Goal: Information Seeking & Learning: Learn about a topic

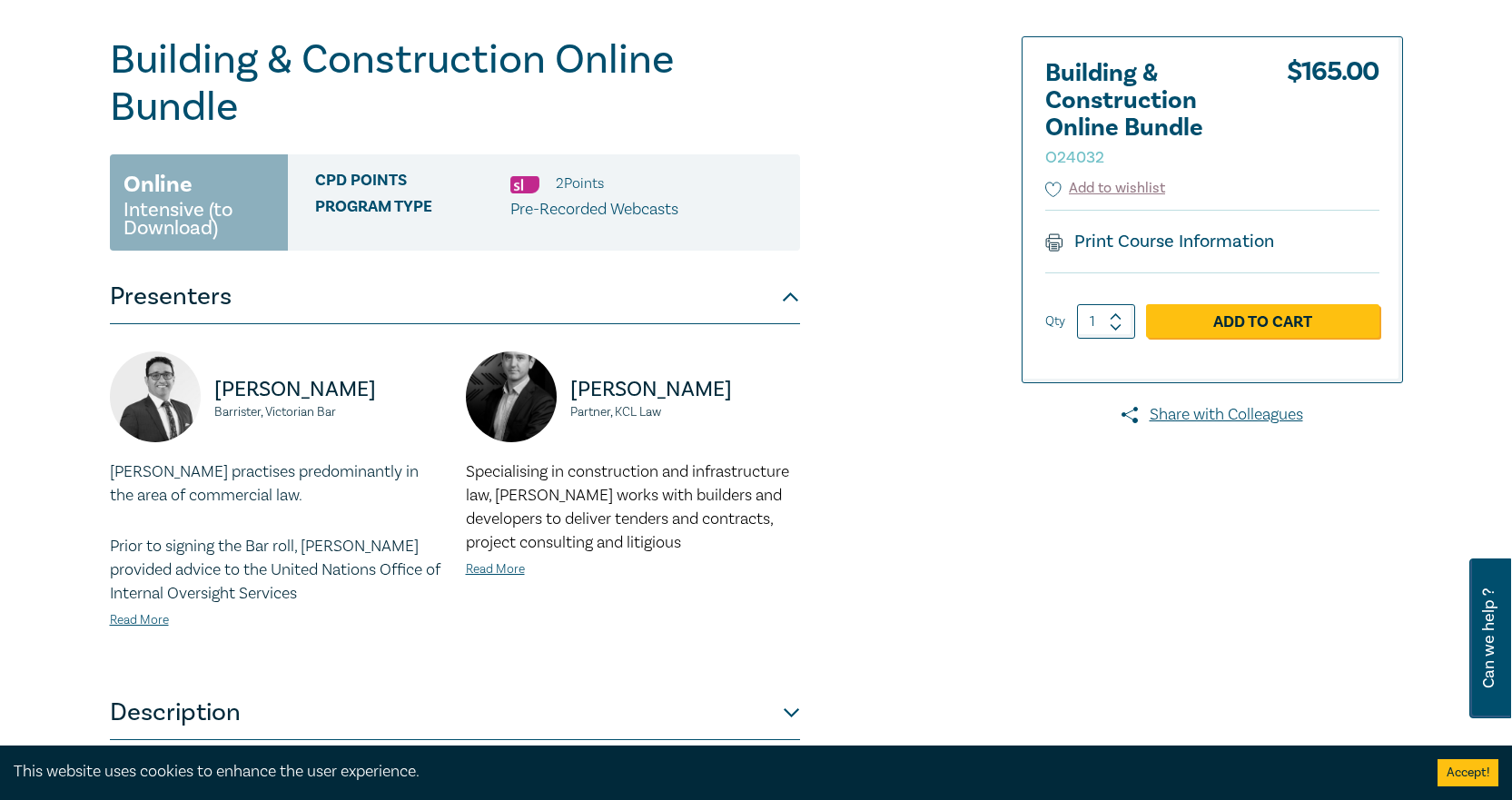
scroll to position [272, 0]
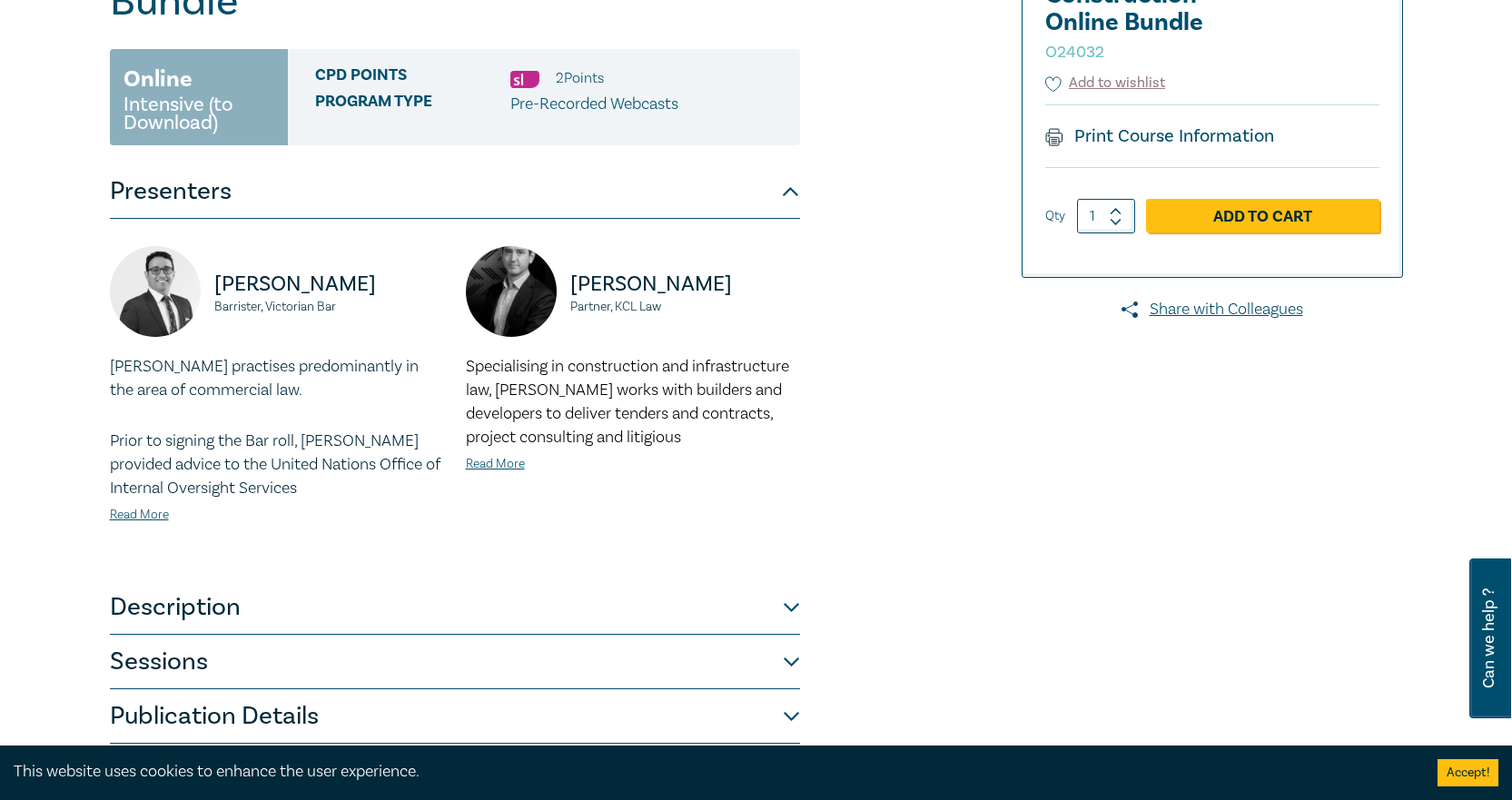
click at [606, 370] on span "Specialising in construction and infrastructure law, [PERSON_NAME] works with b…" at bounding box center [627, 402] width 323 height 91
click at [294, 624] on button "Description" at bounding box center [454, 607] width 690 height 54
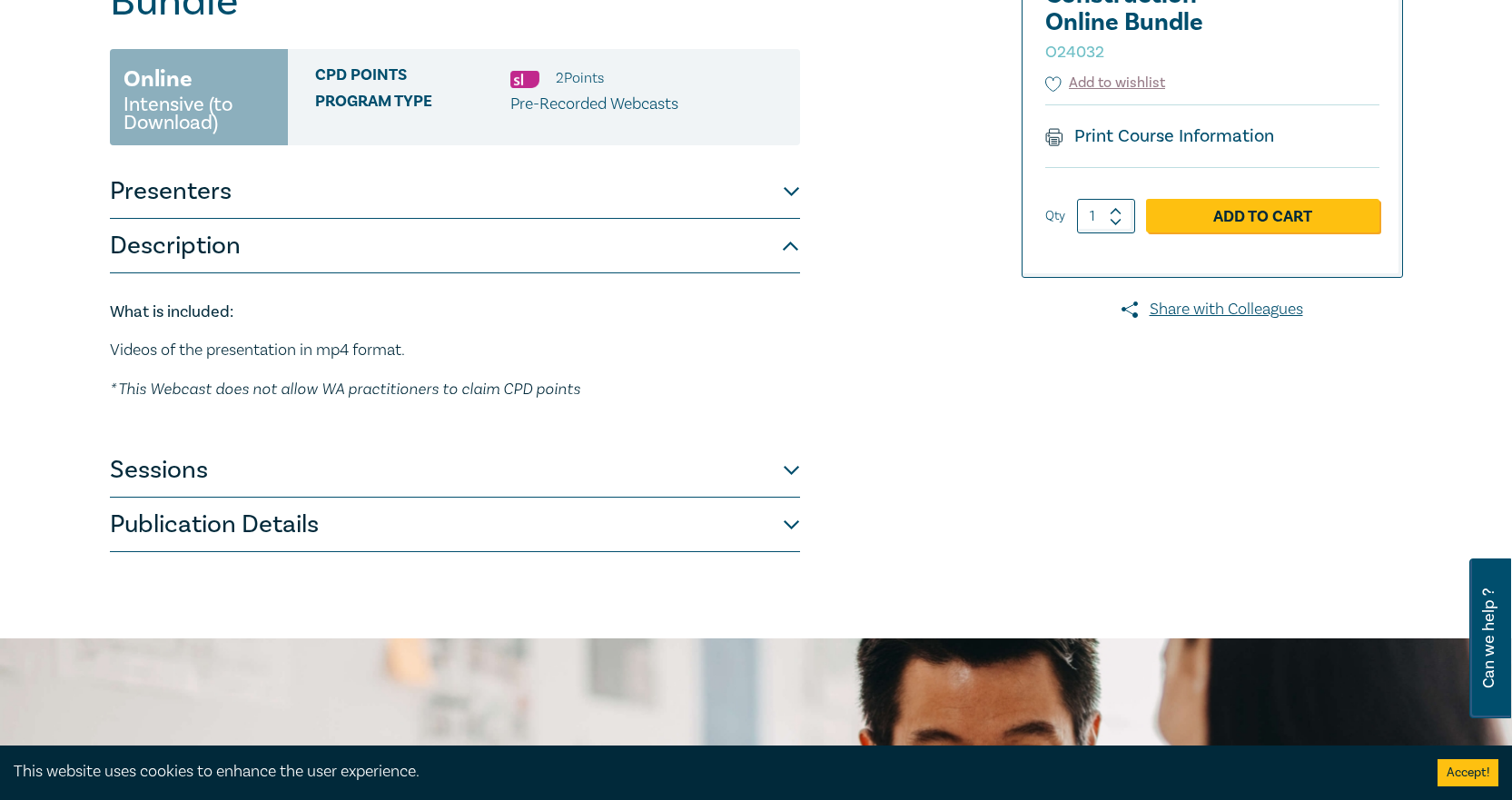
click at [261, 205] on button "Presenters" at bounding box center [454, 191] width 690 height 54
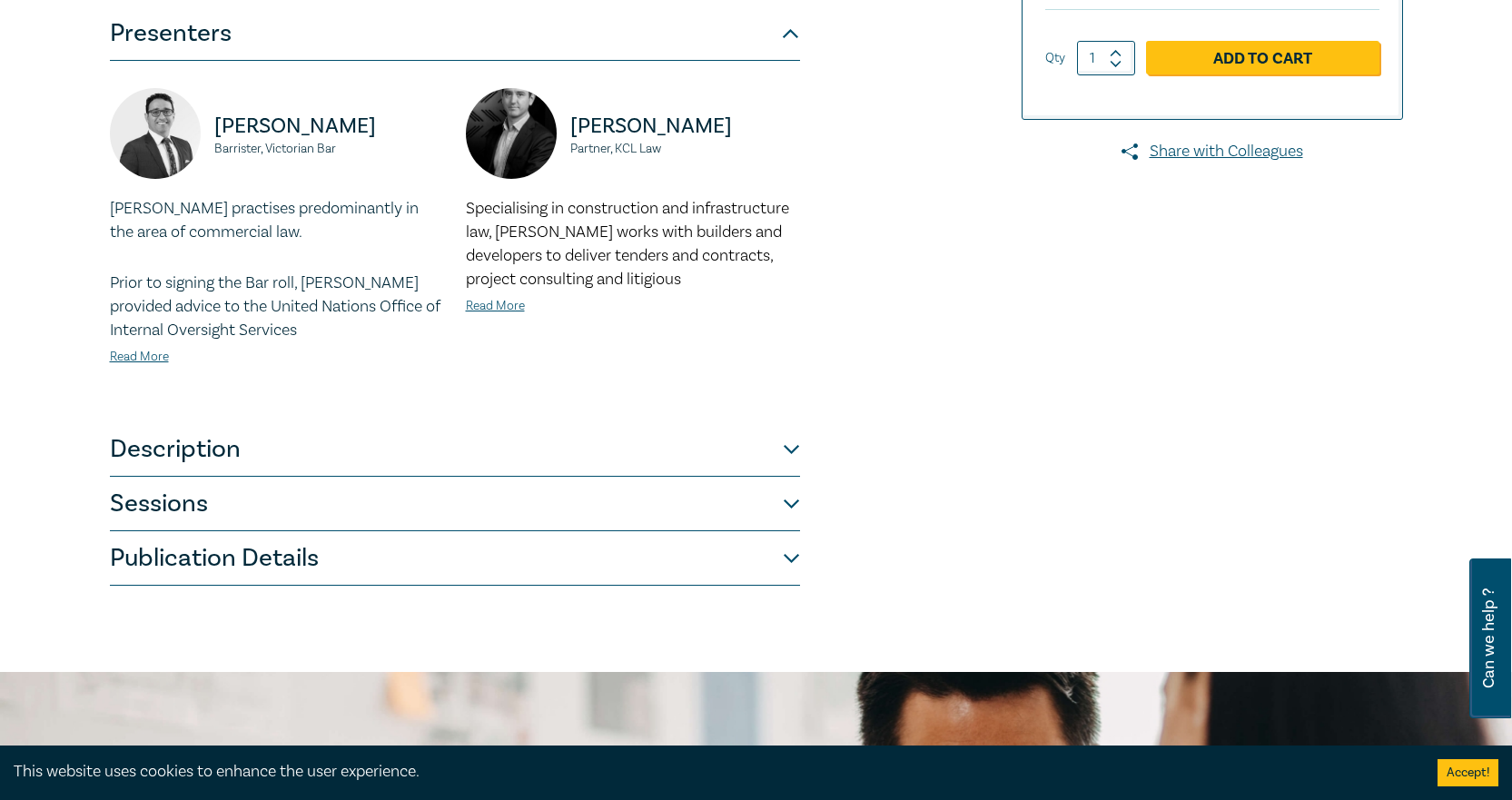
scroll to position [454, 0]
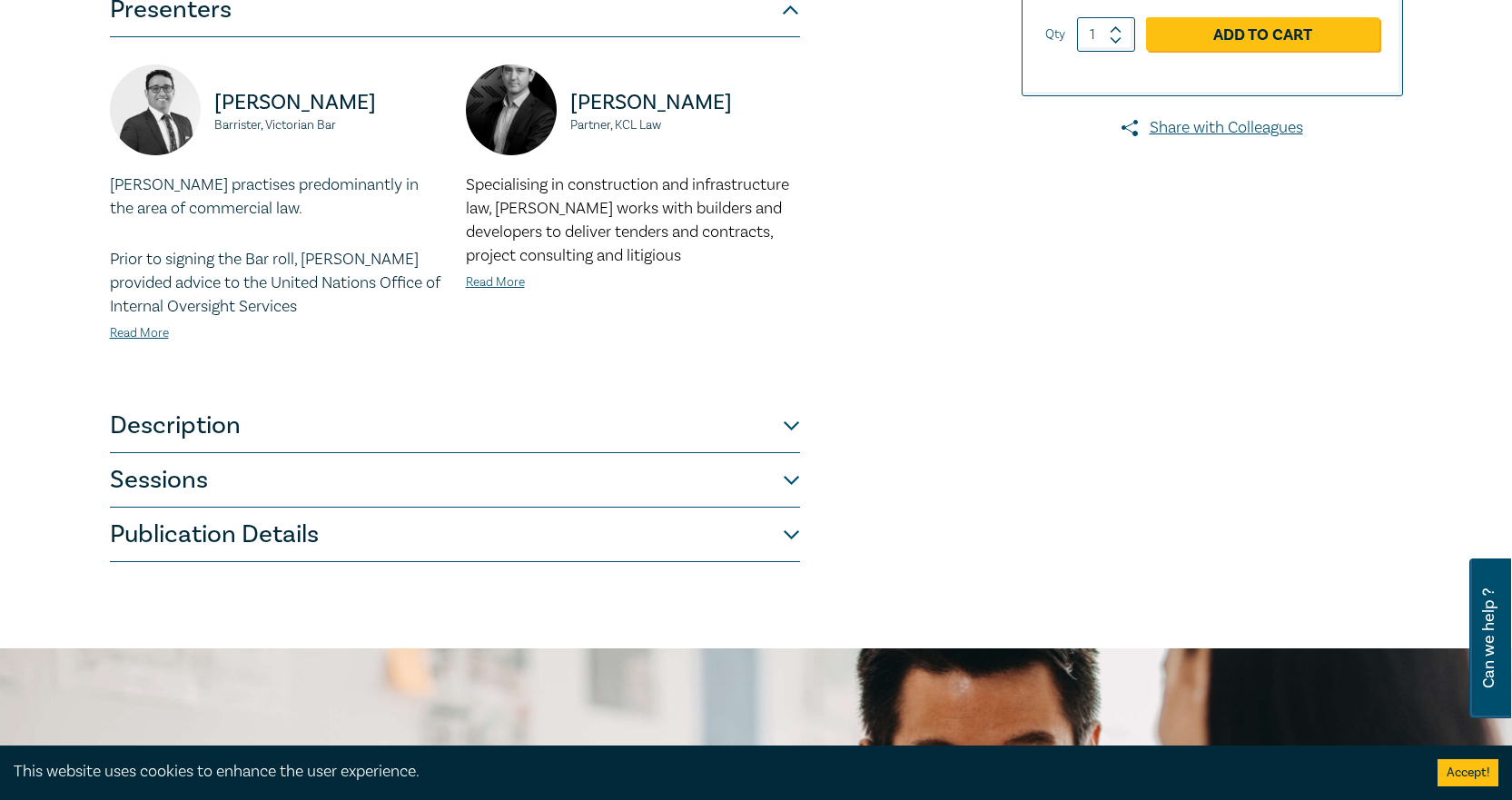
click at [244, 421] on button "Description" at bounding box center [454, 426] width 690 height 54
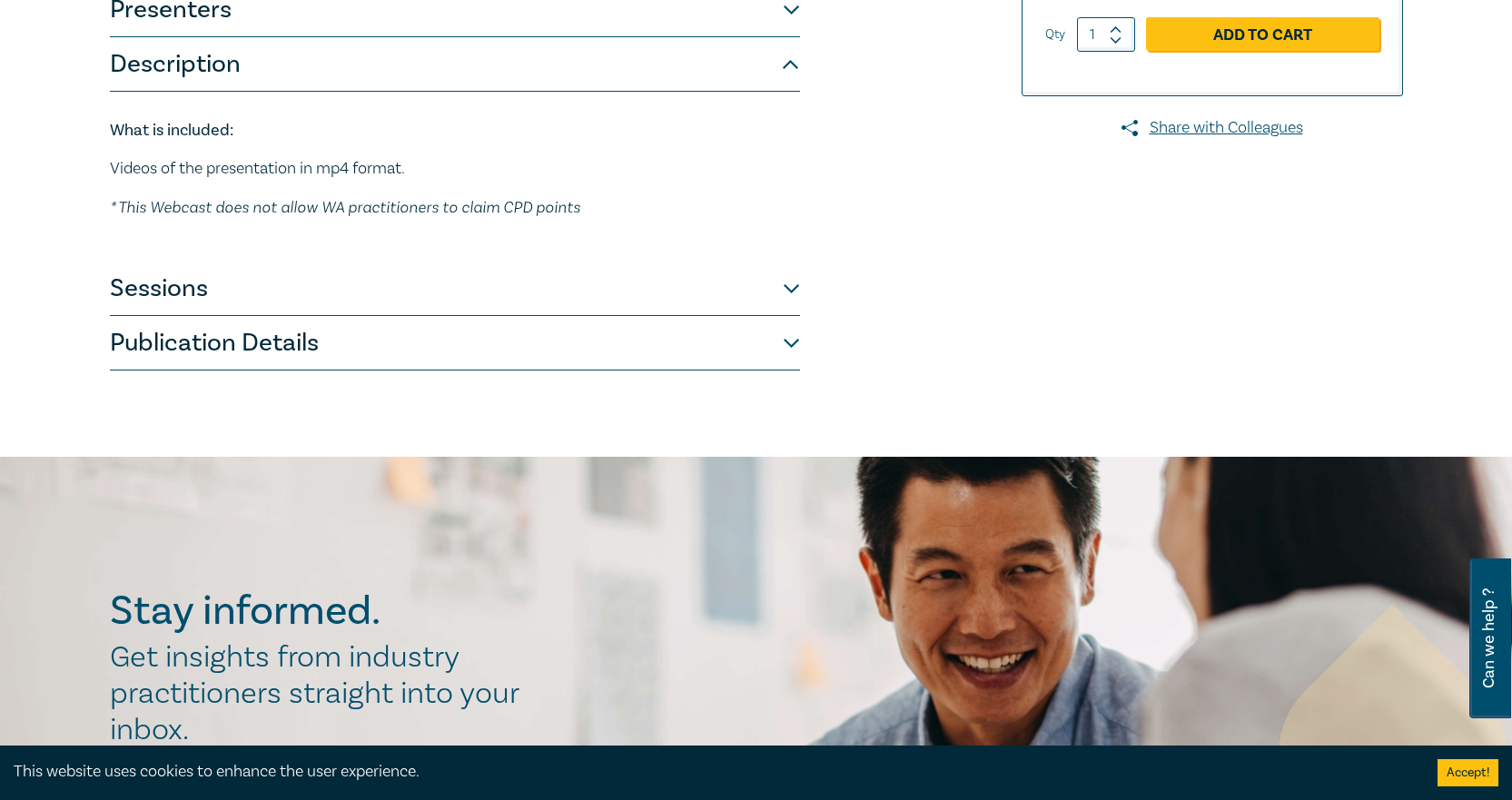
click at [285, 298] on button "Sessions" at bounding box center [454, 289] width 690 height 54
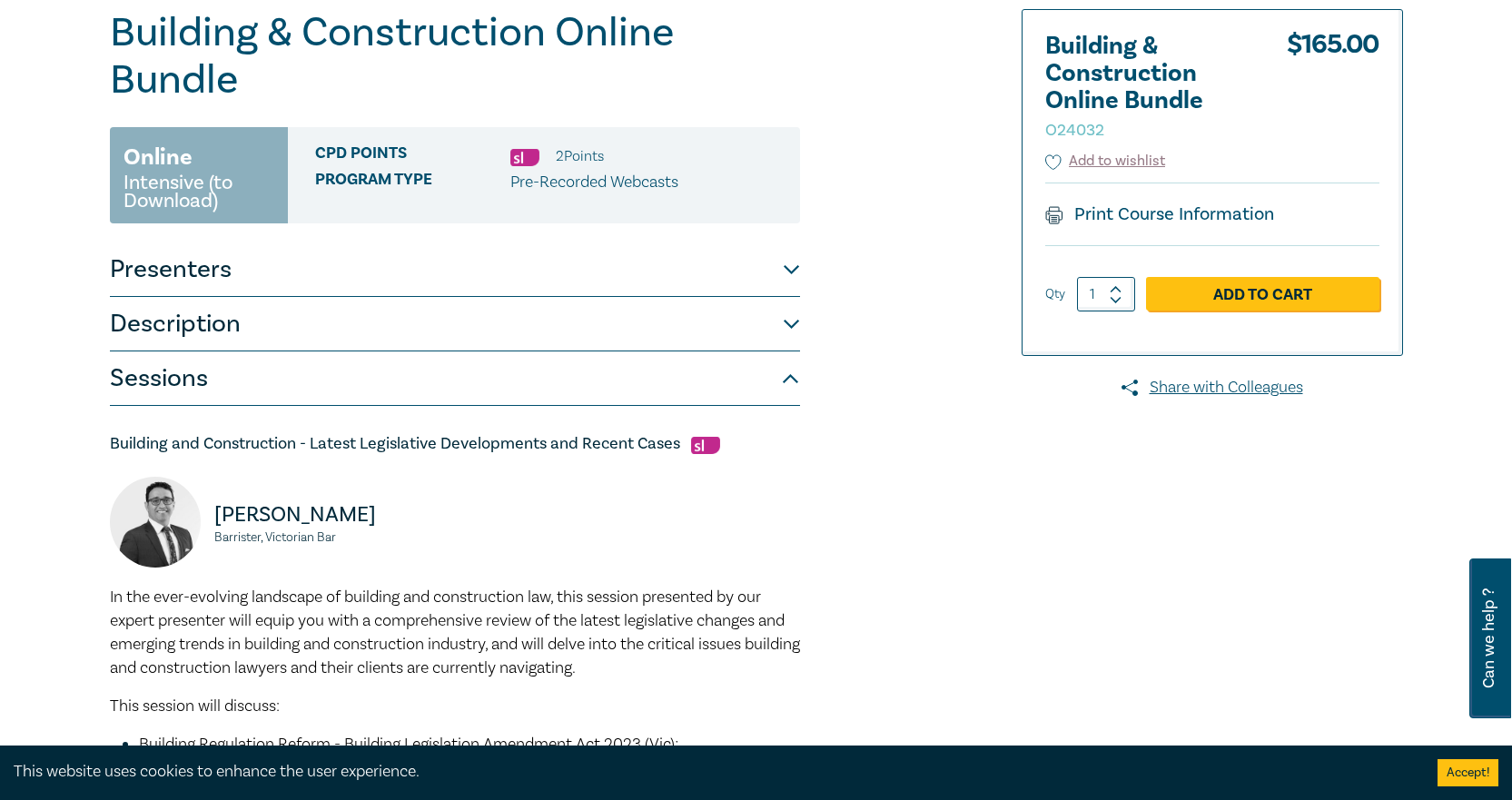
scroll to position [0, 0]
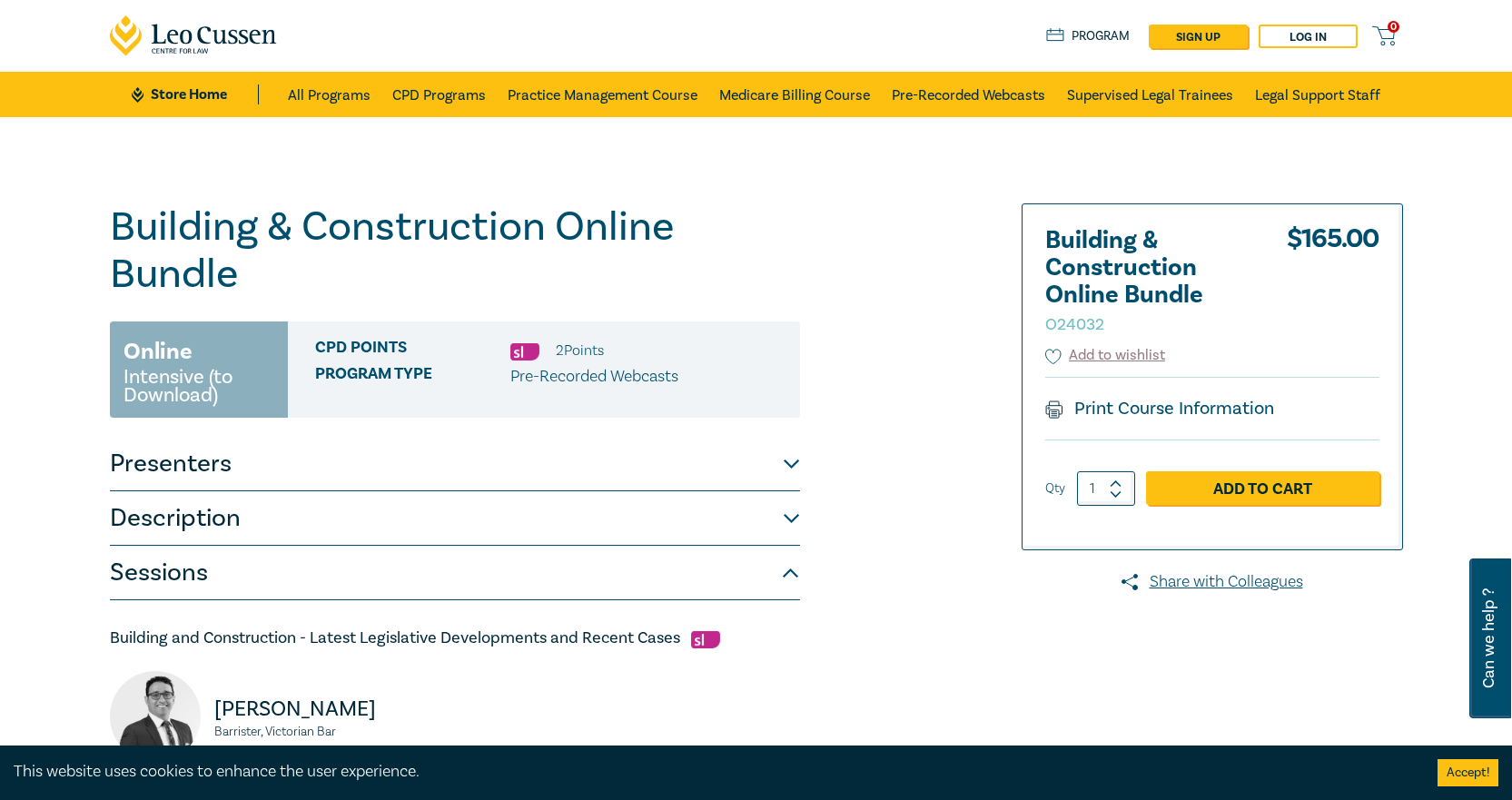
click at [461, 95] on link "CPD Programs" at bounding box center [439, 94] width 93 height 46
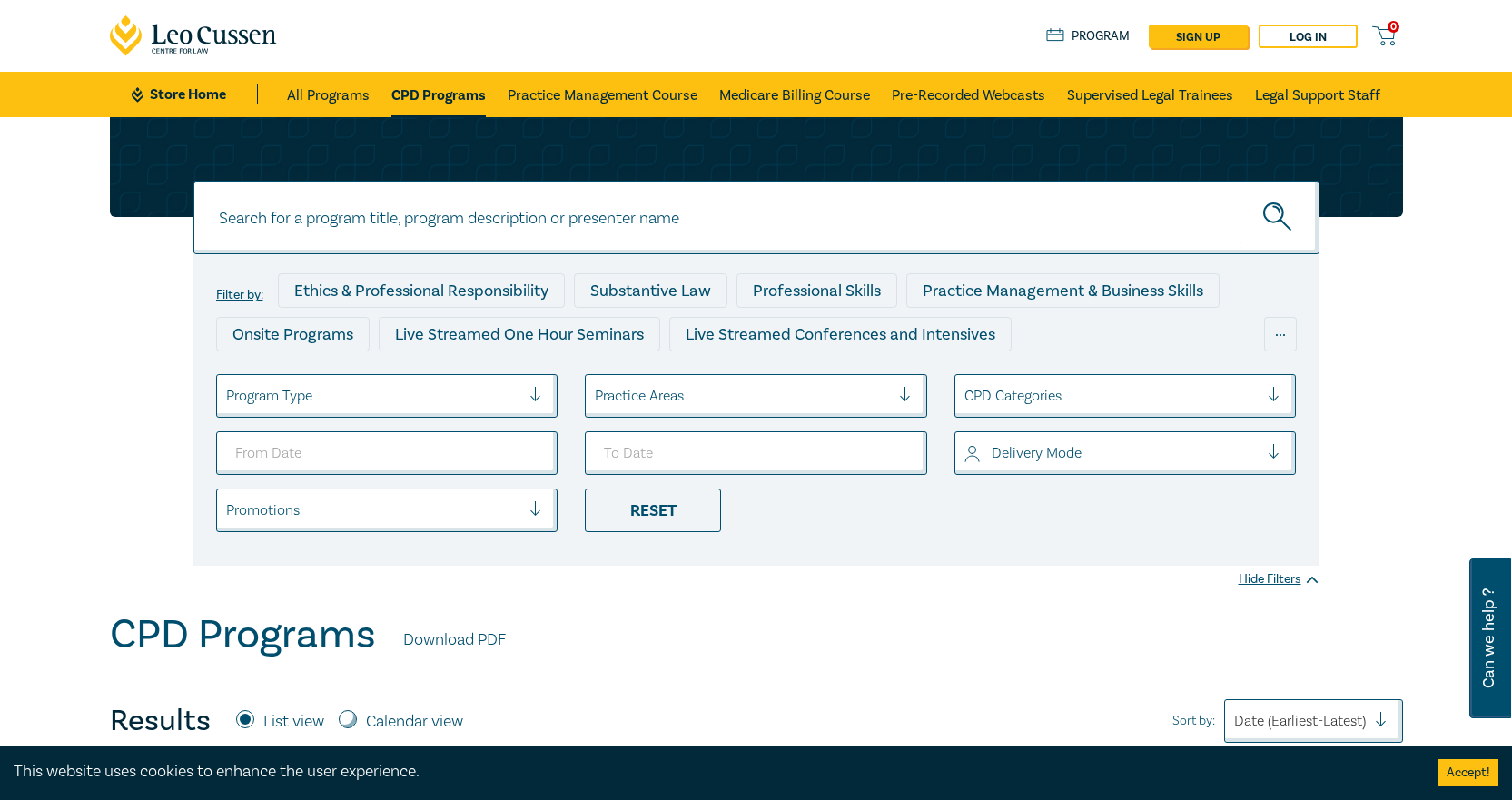
click at [513, 210] on input at bounding box center [756, 217] width 1125 height 73
click at [1240, 190] on button "submit" at bounding box center [1280, 217] width 80 height 55
click at [519, 225] on input at bounding box center [743, 218] width 937 height 24
type input "building & Construction"
click at [1281, 207] on icon "submit" at bounding box center [1278, 218] width 31 height 31
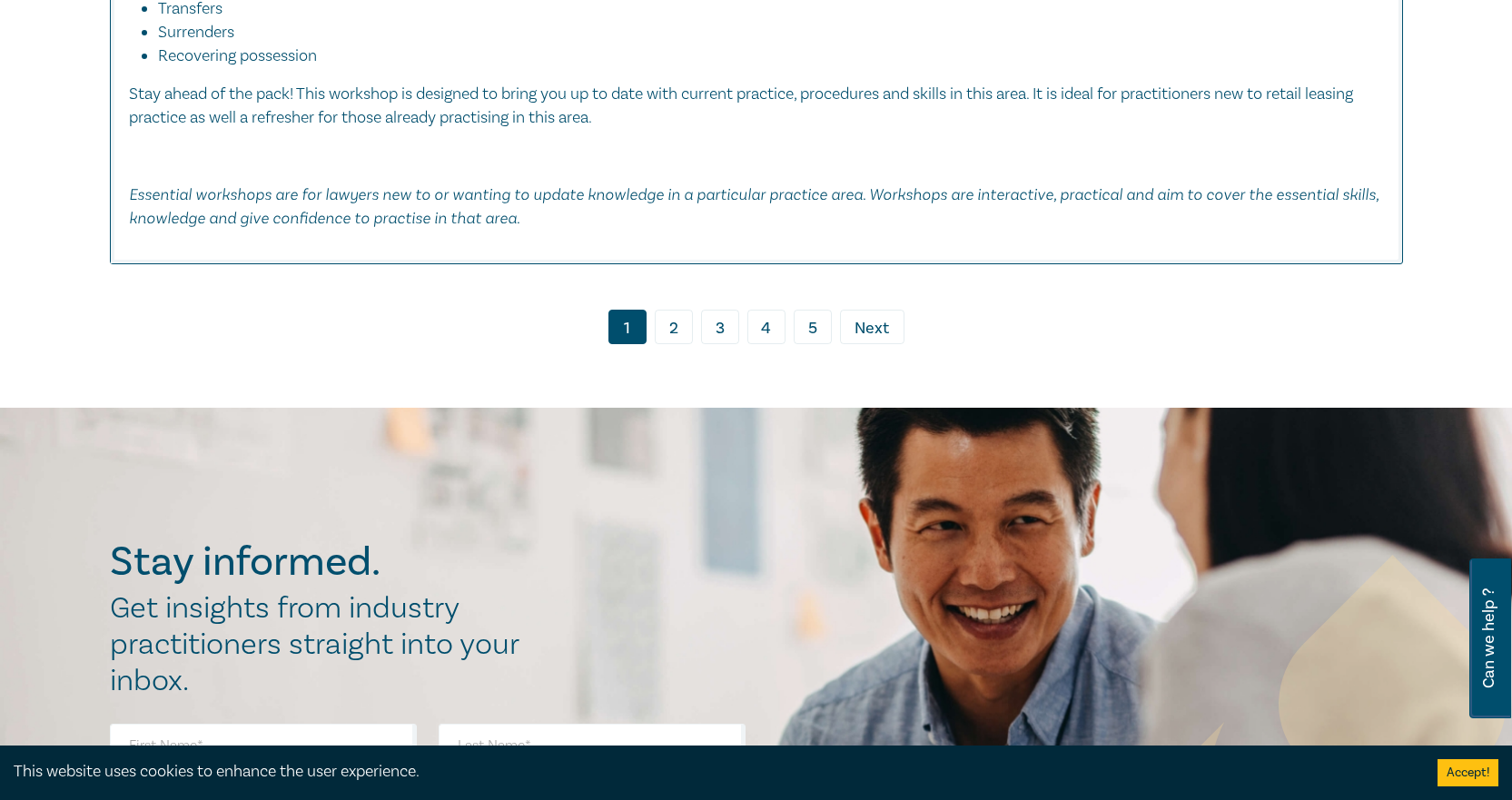
scroll to position [7810, 0]
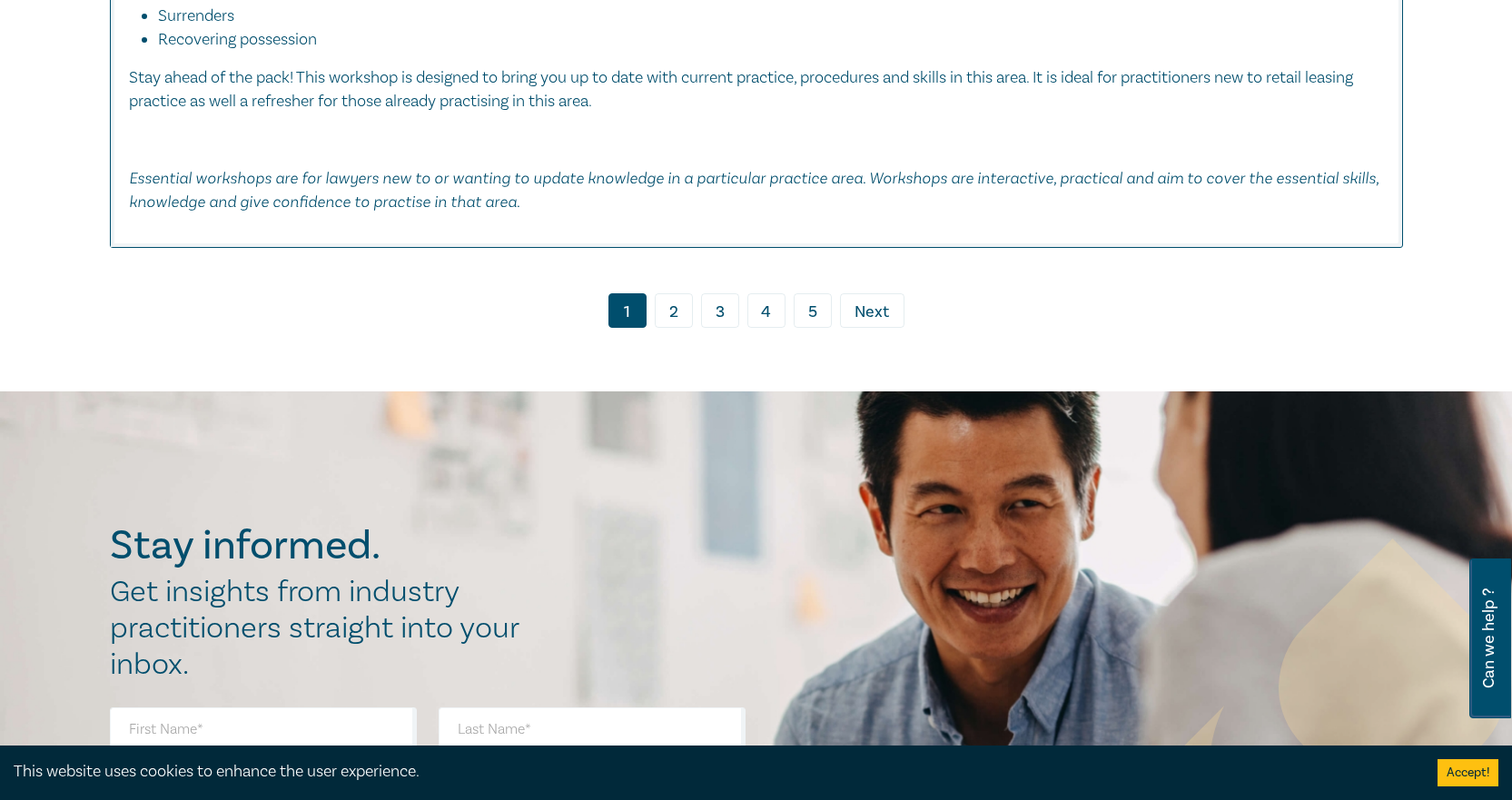
click at [681, 312] on link "2" at bounding box center [673, 310] width 38 height 34
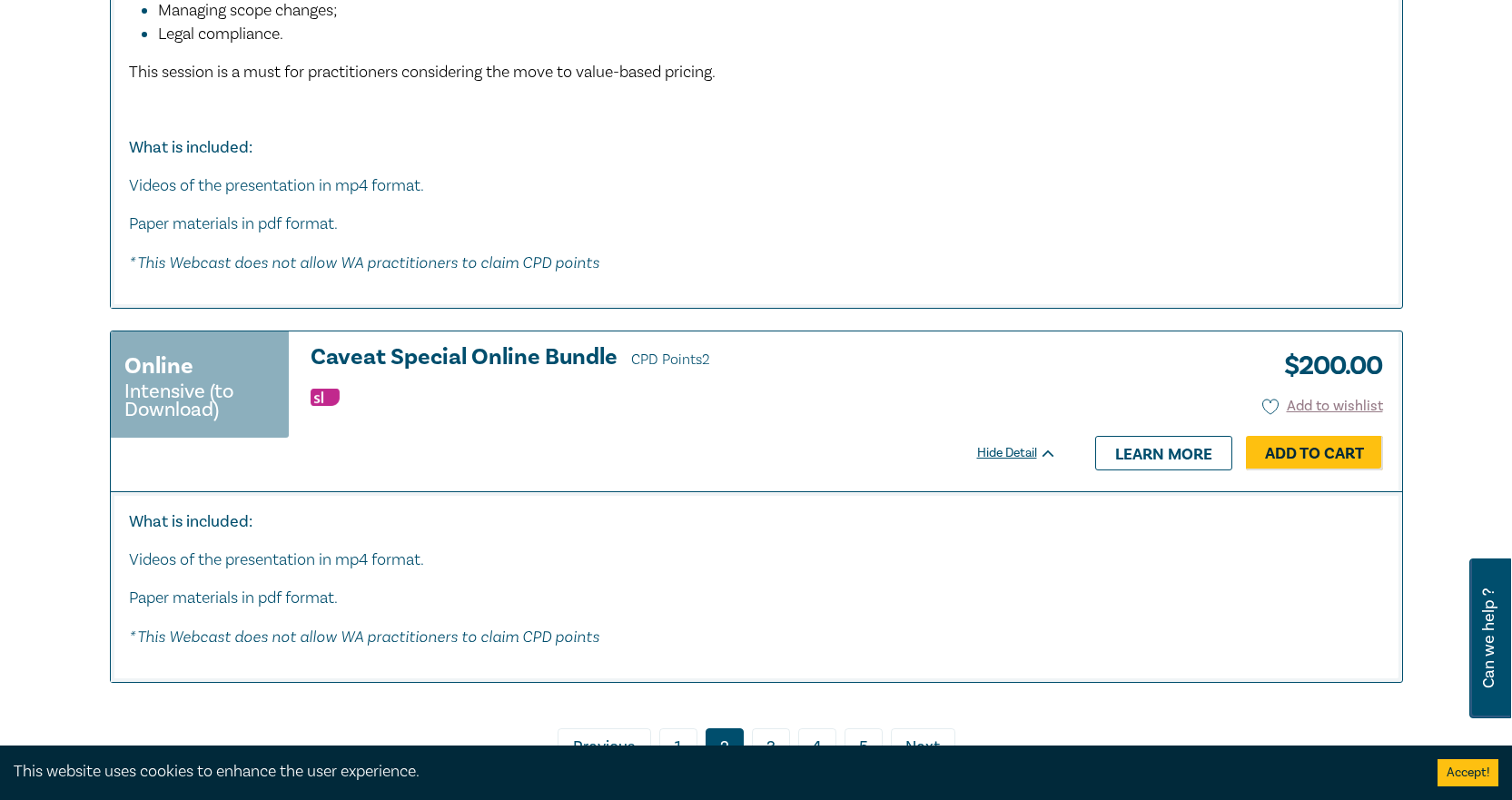
scroll to position [8900, 0]
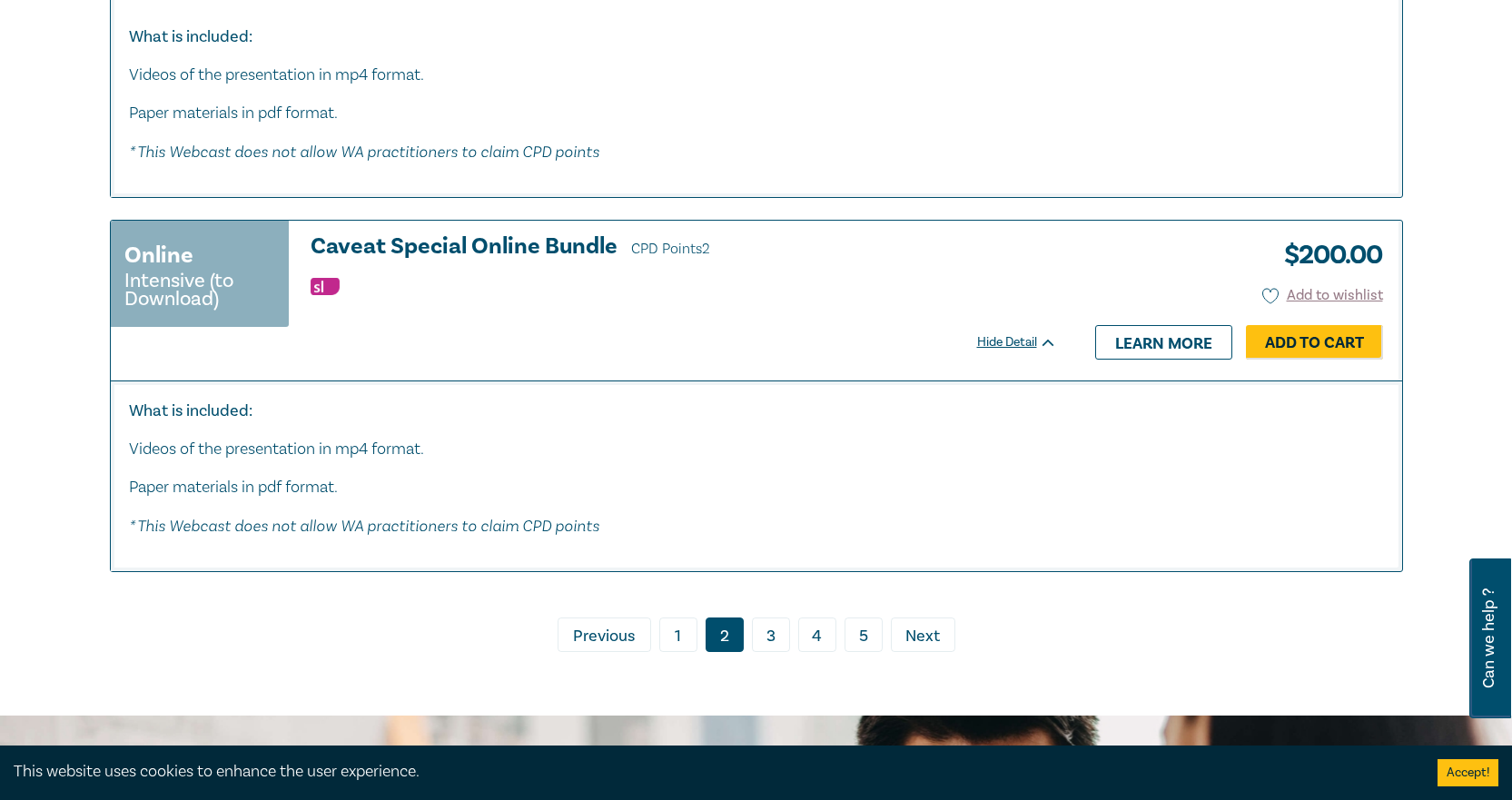
click at [762, 651] on link "3" at bounding box center [771, 634] width 38 height 34
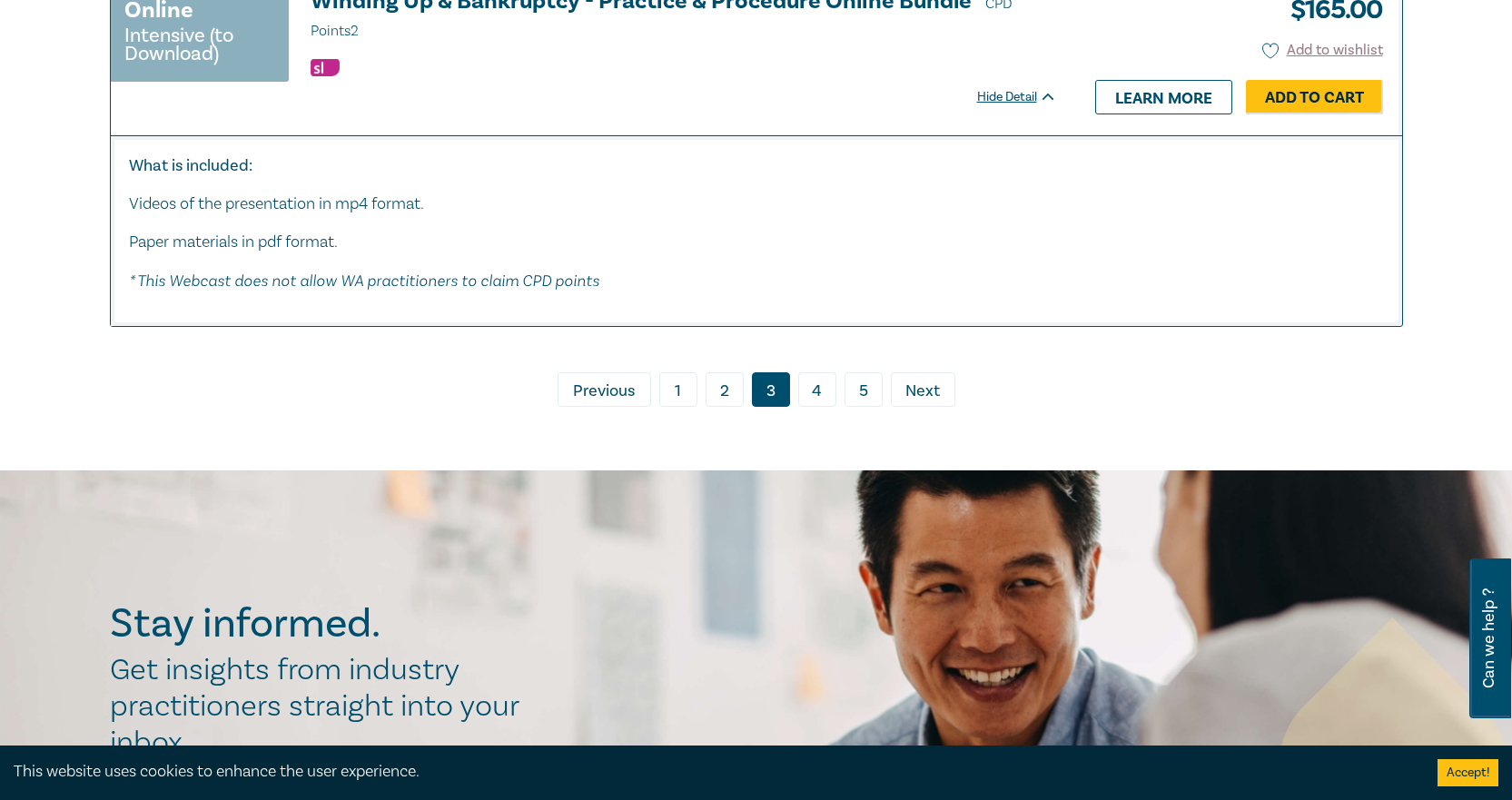
scroll to position [6902, 0]
